Goal: Navigation & Orientation: Find specific page/section

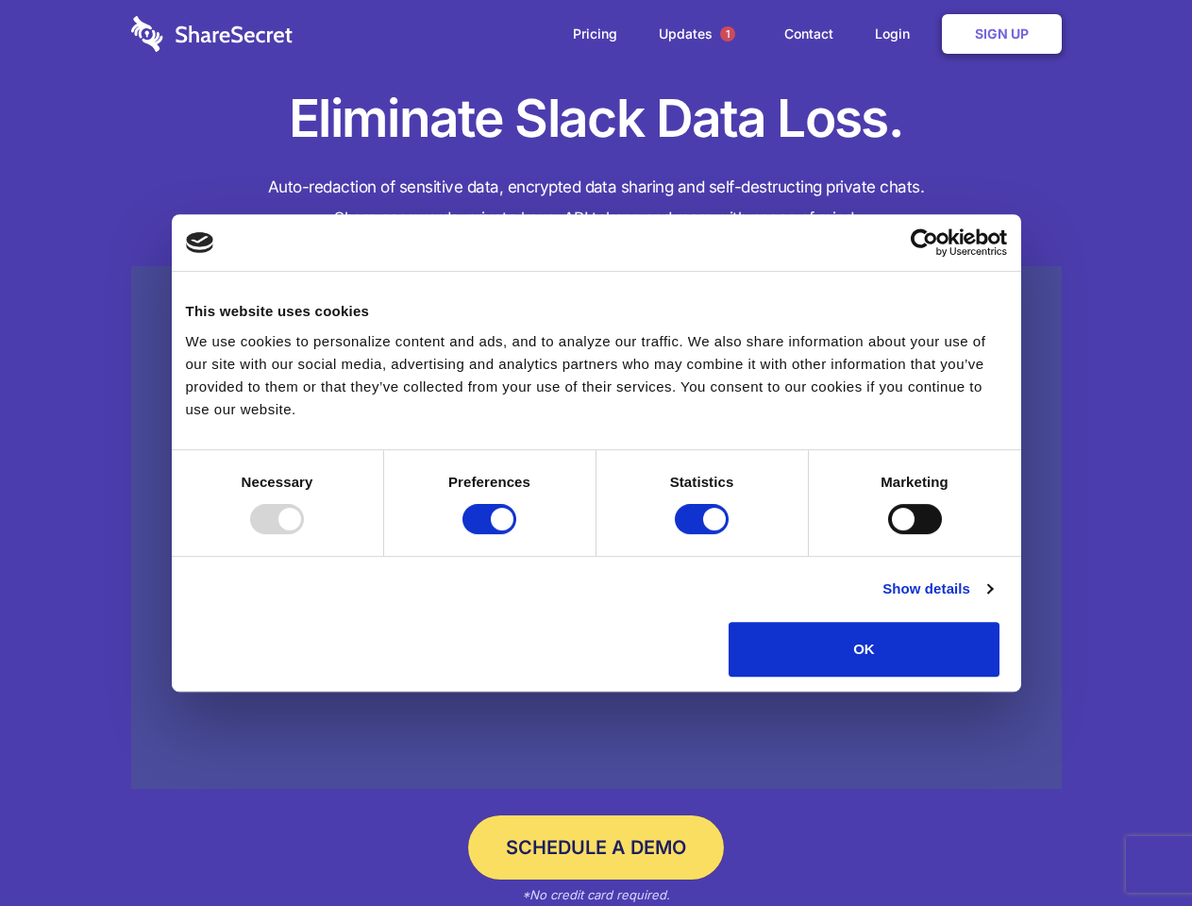
click at [304, 534] on div at bounding box center [277, 519] width 54 height 30
click at [516, 534] on input "Preferences" at bounding box center [489, 519] width 54 height 30
checkbox input "false"
click at [704, 534] on input "Statistics" at bounding box center [702, 519] width 54 height 30
checkbox input "false"
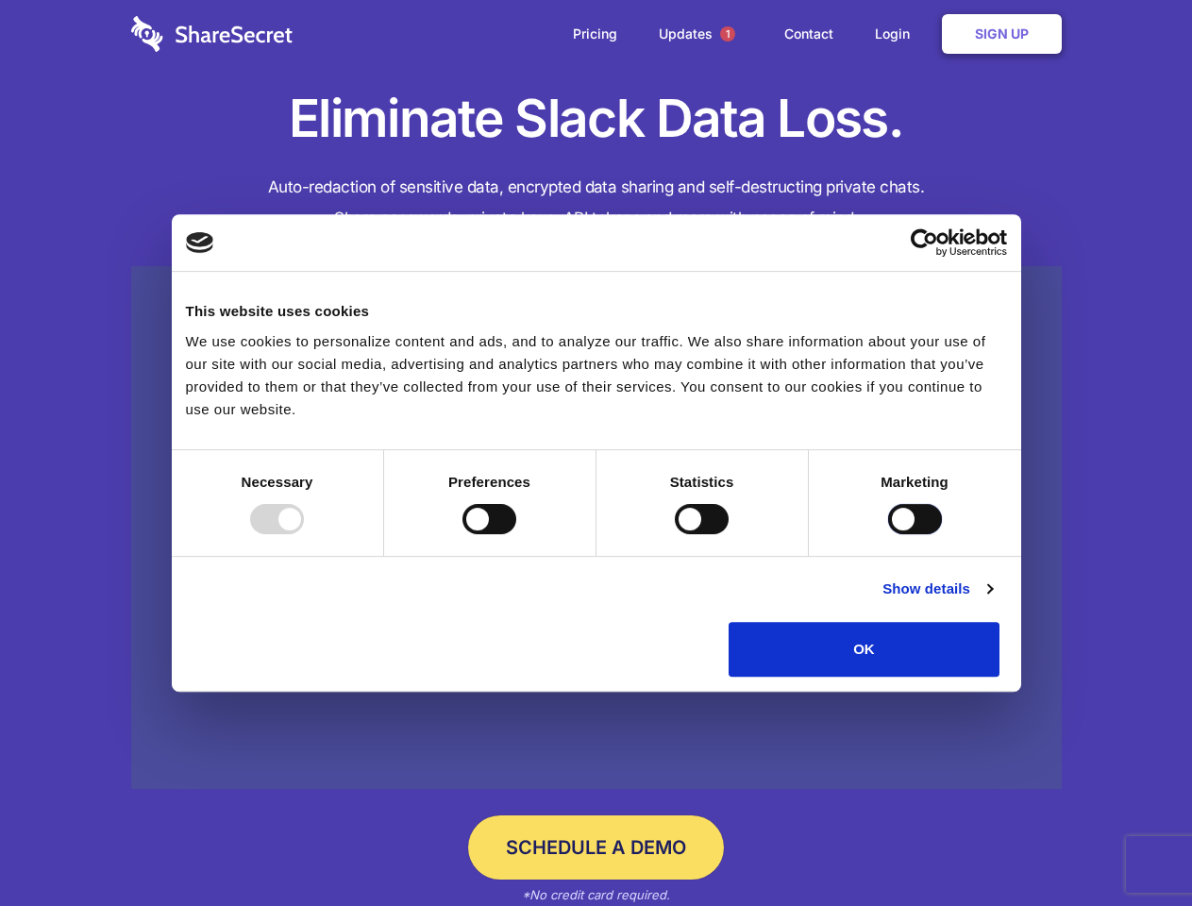
click at [888, 534] on input "Marketing" at bounding box center [915, 519] width 54 height 30
checkbox input "true"
click at [992, 600] on link "Show details" at bounding box center [936, 588] width 109 height 23
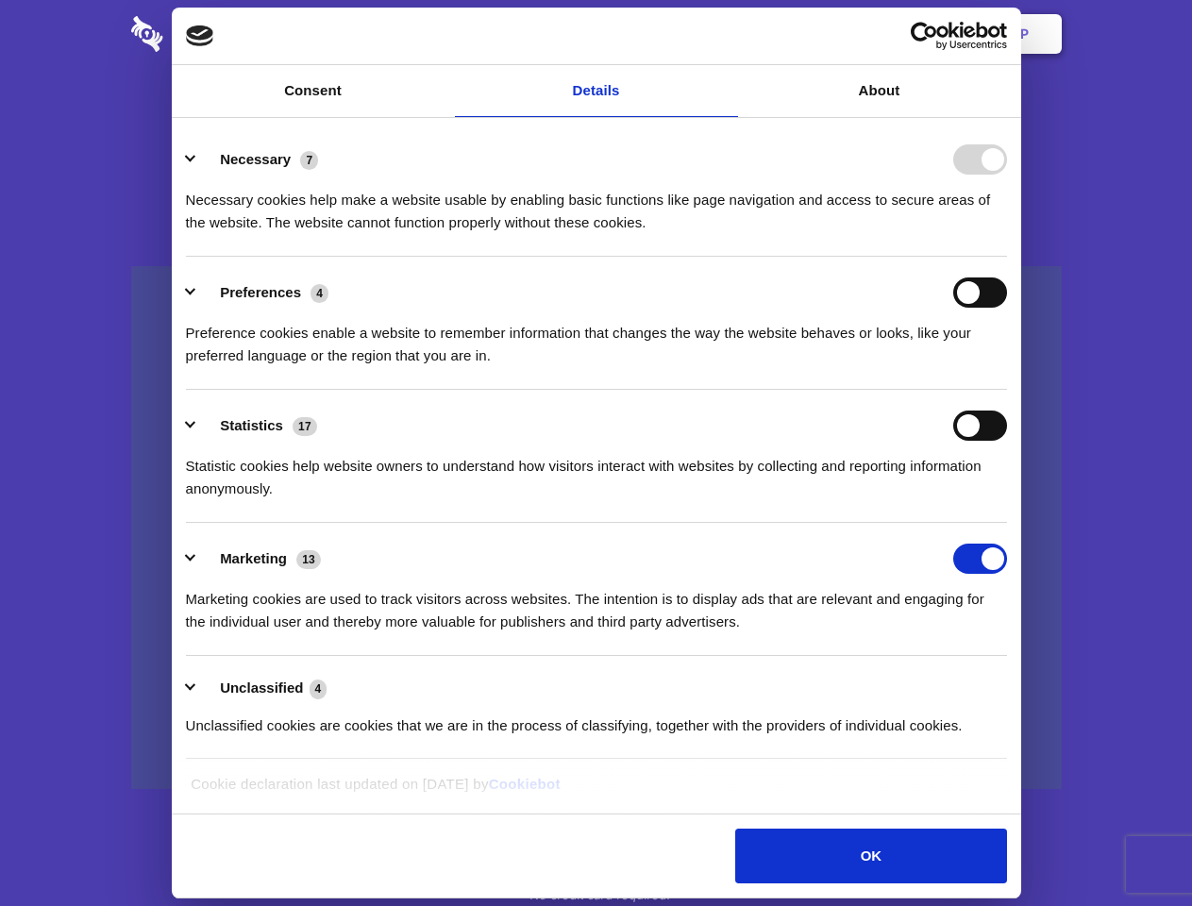
click at [1007, 234] on div "Necessary cookies help make a website usable by enabling basic functions like p…" at bounding box center [596, 204] width 821 height 59
click at [727, 34] on span "1" at bounding box center [727, 33] width 15 height 15
